Goal: Download file/media

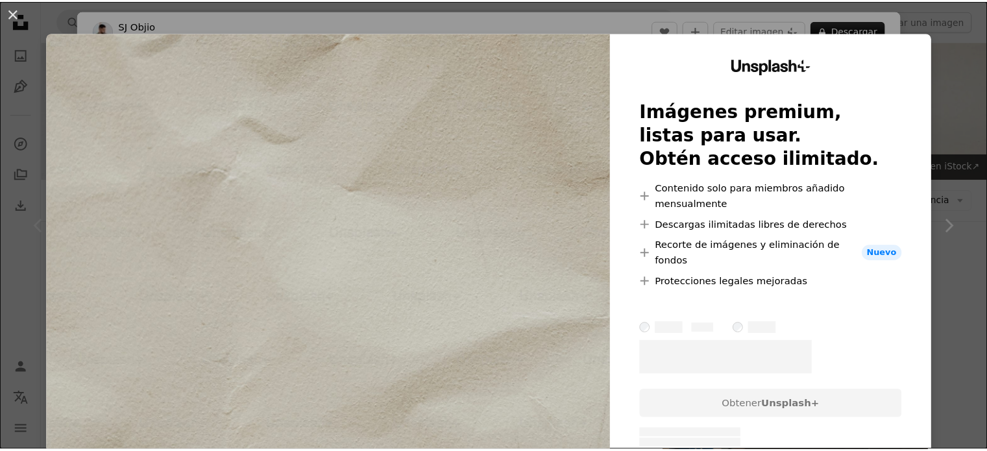
scroll to position [454, 0]
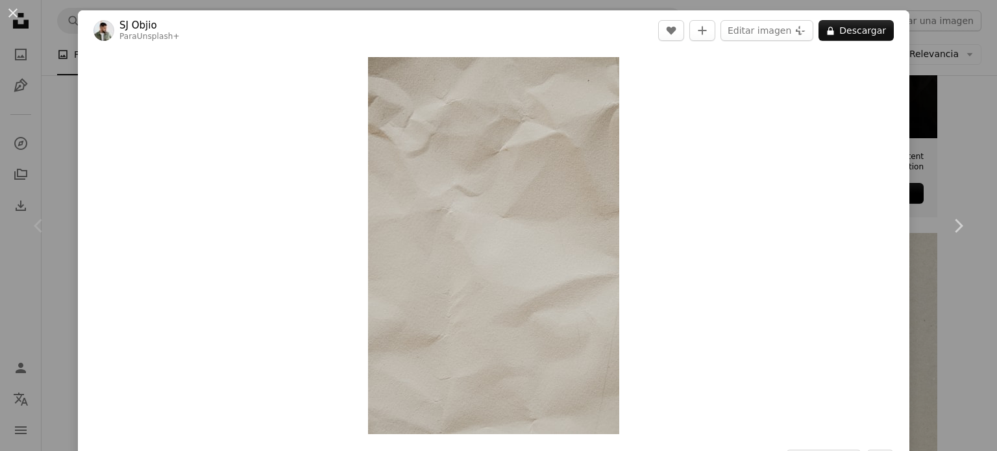
click at [941, 155] on div "An X shape Chevron left Chevron right SJ [PERSON_NAME] Para Unsplash+ A heart A…" at bounding box center [498, 225] width 997 height 451
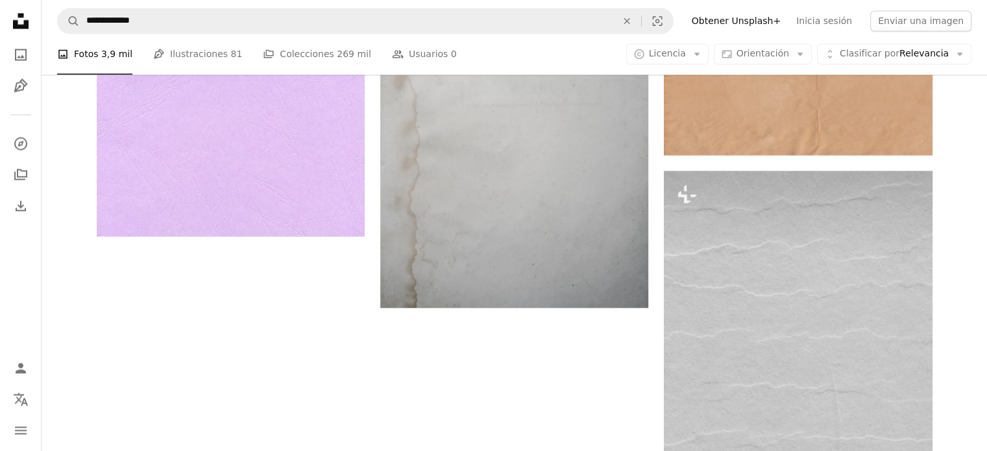
scroll to position [2336, 0]
